Goal: Register for event/course

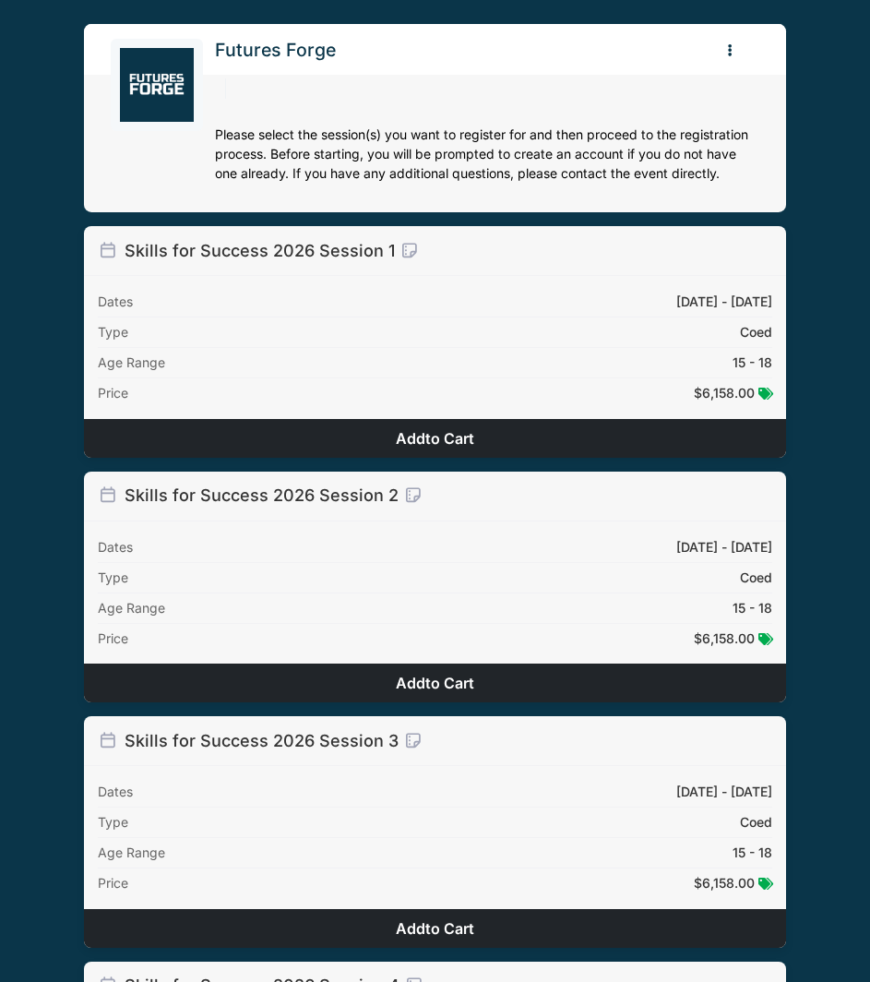
click at [672, 219] on div "Skills for Success 2026 Session 1 Dates [DATE] - [DATE] [DATE] - [DATE] Type Co…" at bounding box center [435, 831] width 720 height 1239
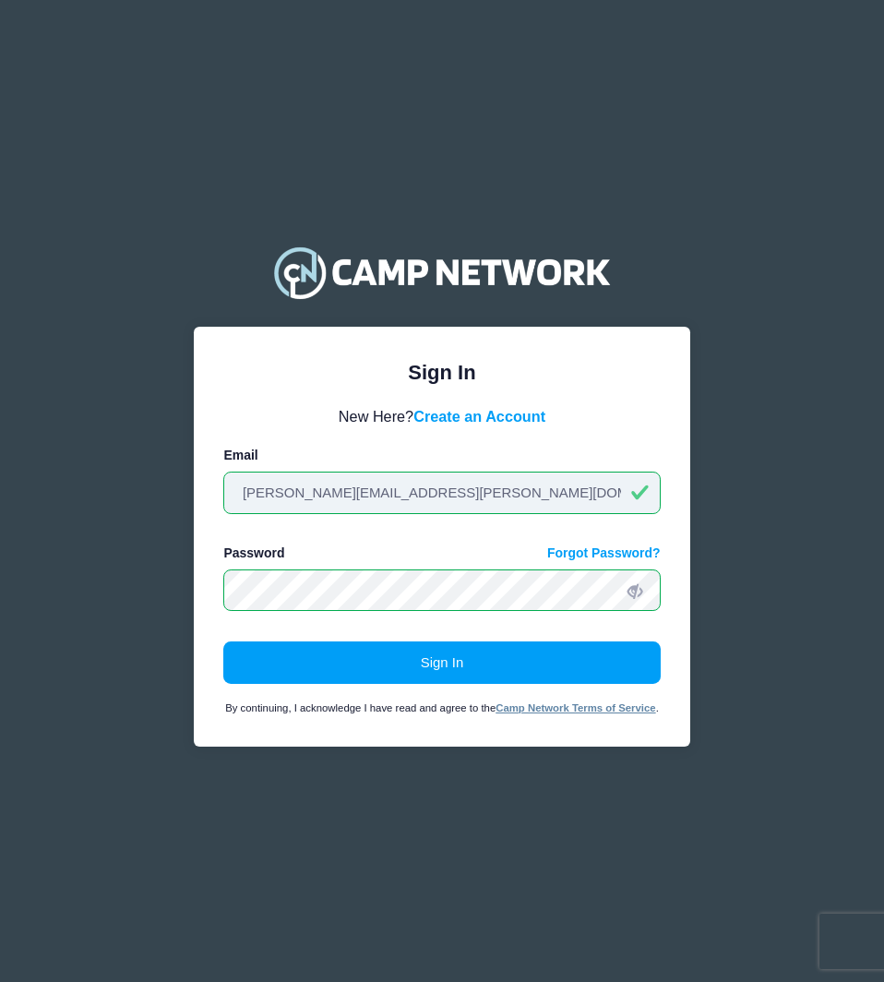
click at [364, 478] on input "[PERSON_NAME][EMAIL_ADDRESS][PERSON_NAME][DOMAIN_NAME]" at bounding box center [441, 492] width 436 height 42
type input "[PERSON_NAME][EMAIL_ADDRESS][DOMAIN_NAME]"
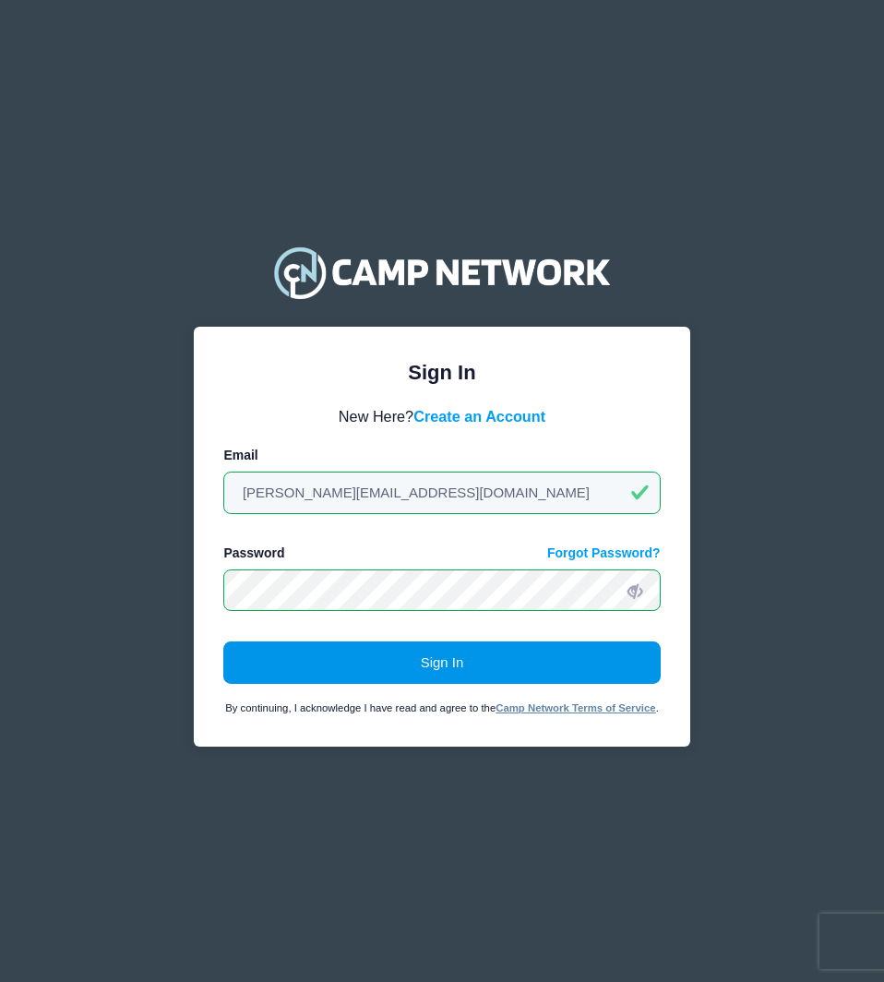
click at [342, 654] on button "Sign In" at bounding box center [441, 662] width 436 height 42
